Goal: Task Accomplishment & Management: Use online tool/utility

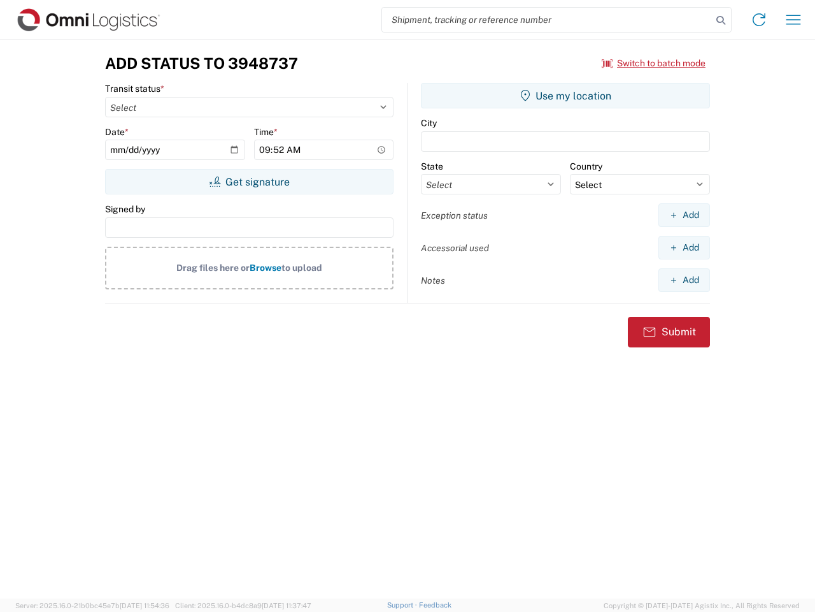
click at [547, 20] on input "search" at bounding box center [547, 20] width 330 height 24
click at [721, 20] on icon at bounding box center [721, 20] width 18 height 18
click at [759, 20] on icon at bounding box center [759, 20] width 20 height 20
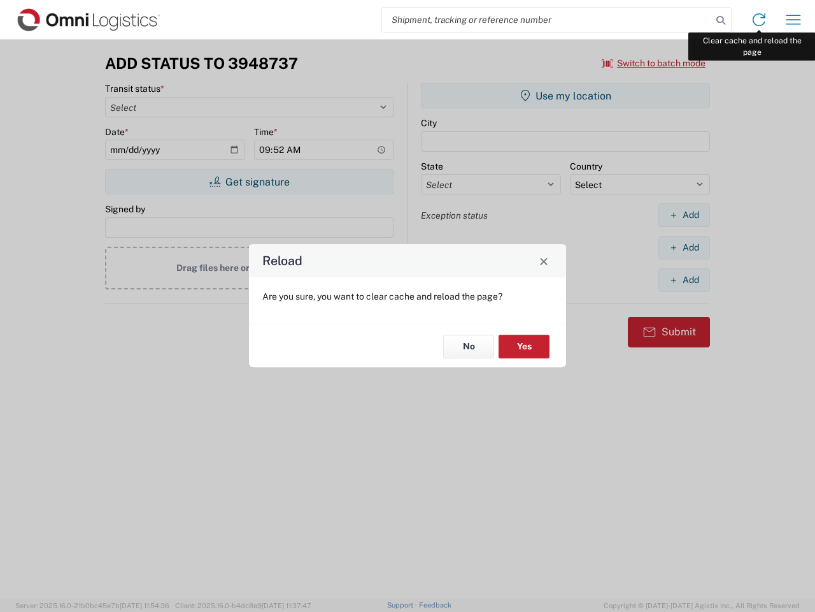
click at [794, 20] on div "Reload Are you sure, you want to clear cache and reload the page? No Yes" at bounding box center [407, 306] width 815 height 612
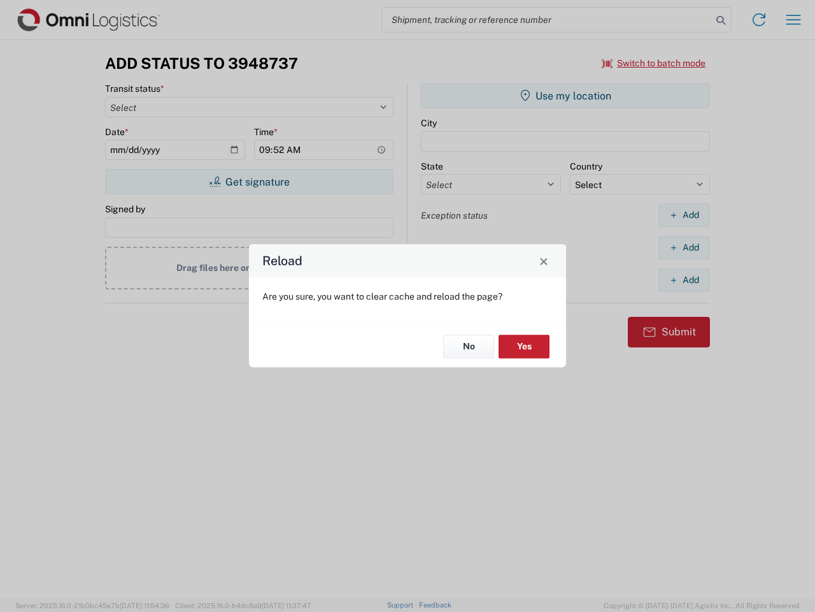
click at [654, 63] on div "Reload Are you sure, you want to clear cache and reload the page? No Yes" at bounding box center [407, 306] width 815 height 612
click at [249, 182] on div "Reload Are you sure, you want to clear cache and reload the page? No Yes" at bounding box center [407, 306] width 815 height 612
click at [566, 96] on div "Reload Are you sure, you want to clear cache and reload the page? No Yes" at bounding box center [407, 306] width 815 height 612
click at [684, 215] on div "Reload Are you sure, you want to clear cache and reload the page? No Yes" at bounding box center [407, 306] width 815 height 612
click at [684, 247] on div "Reload Are you sure, you want to clear cache and reload the page? No Yes" at bounding box center [407, 306] width 815 height 612
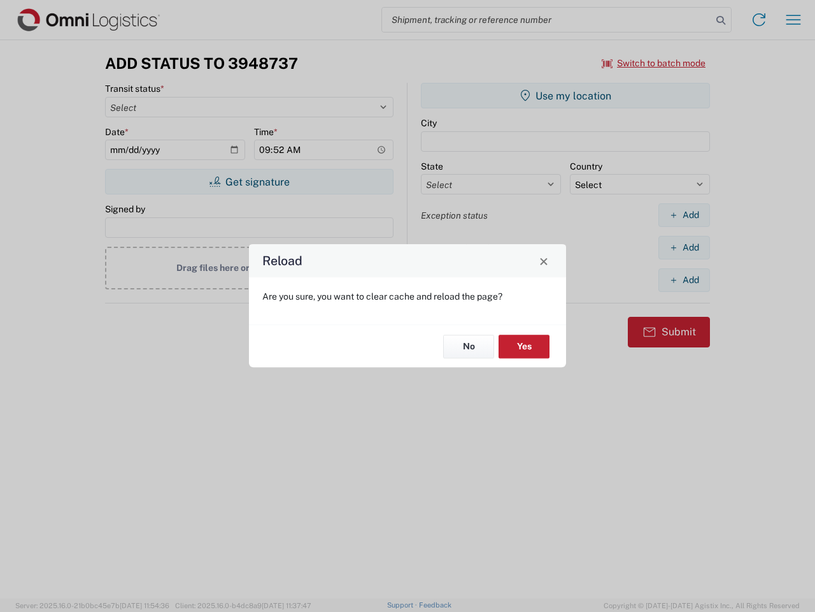
click at [684, 280] on div "Reload Are you sure, you want to clear cache and reload the page? No Yes" at bounding box center [407, 306] width 815 height 612
